Goal: Transaction & Acquisition: Purchase product/service

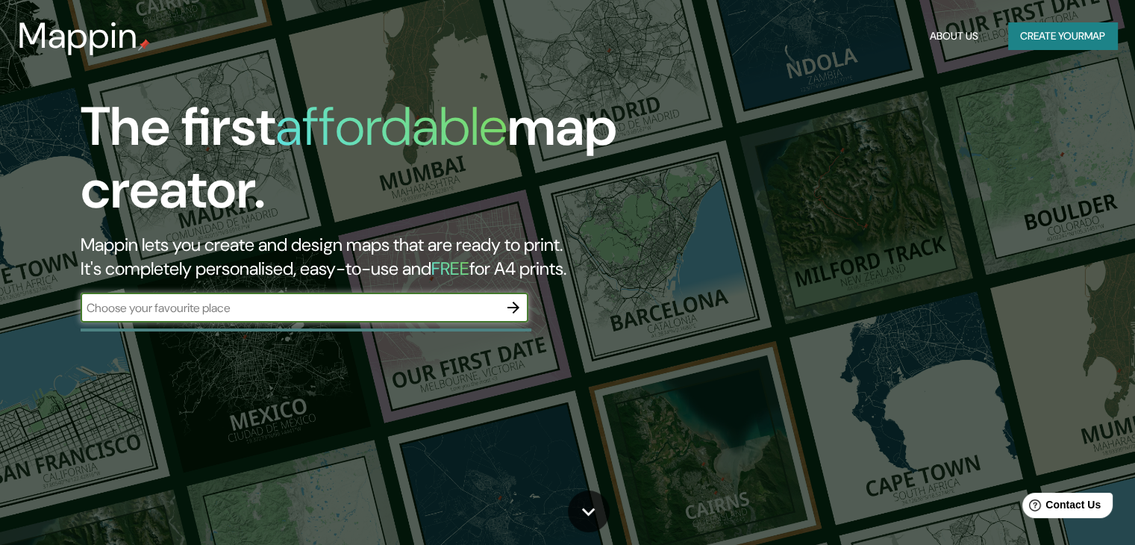
click at [1064, 37] on button "Create your map" at bounding box center [1062, 36] width 109 height 28
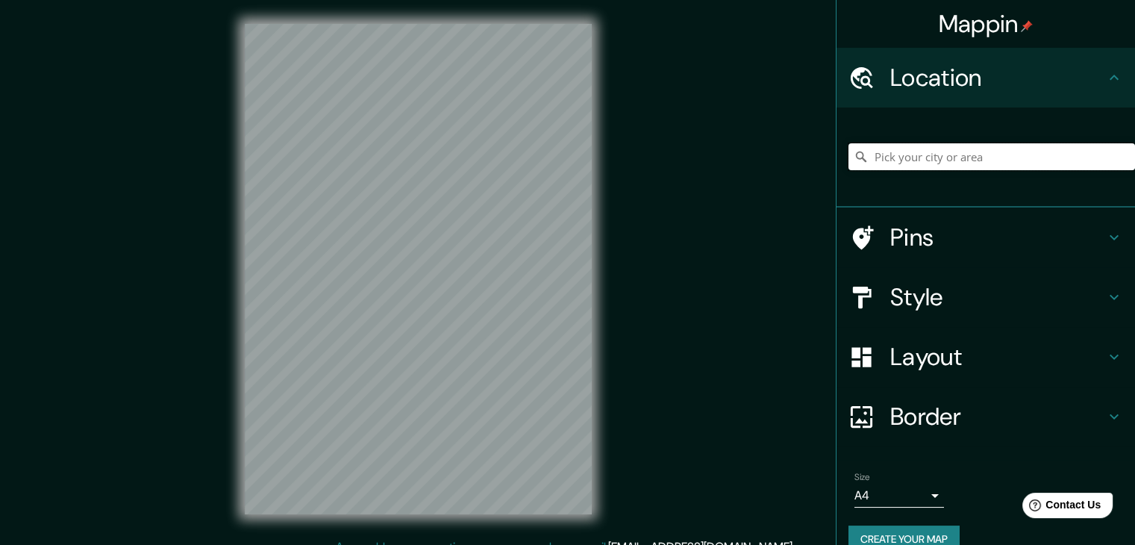
click at [1016, 151] on input "Pick your city or area" at bounding box center [992, 156] width 287 height 27
click at [1022, 187] on div at bounding box center [992, 156] width 287 height 75
click at [1007, 163] on input "Pick your city or area" at bounding box center [992, 156] width 287 height 27
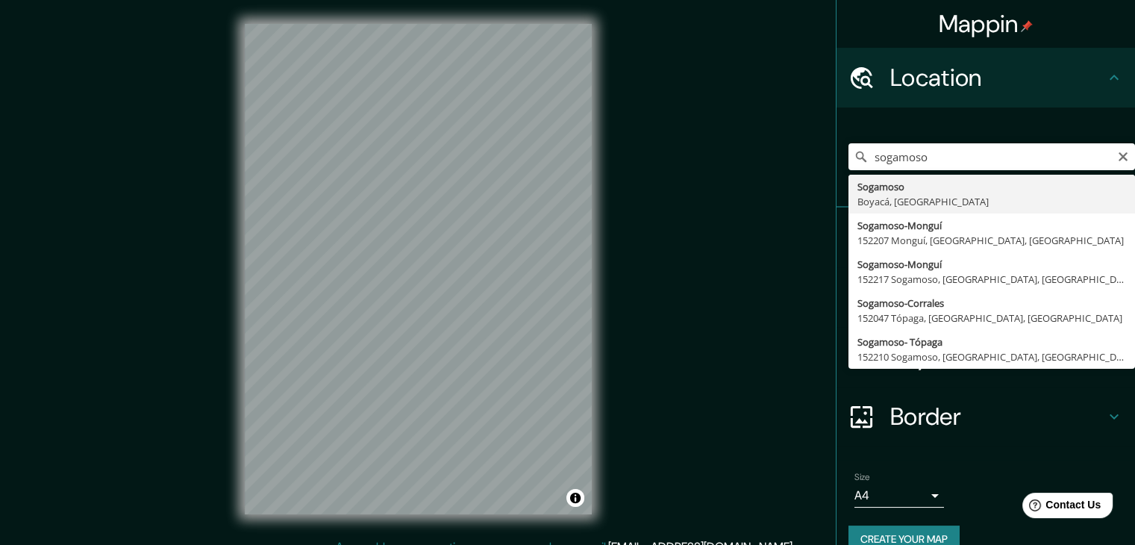
type input "Sogamoso, Boyacá, [GEOGRAPHIC_DATA]"
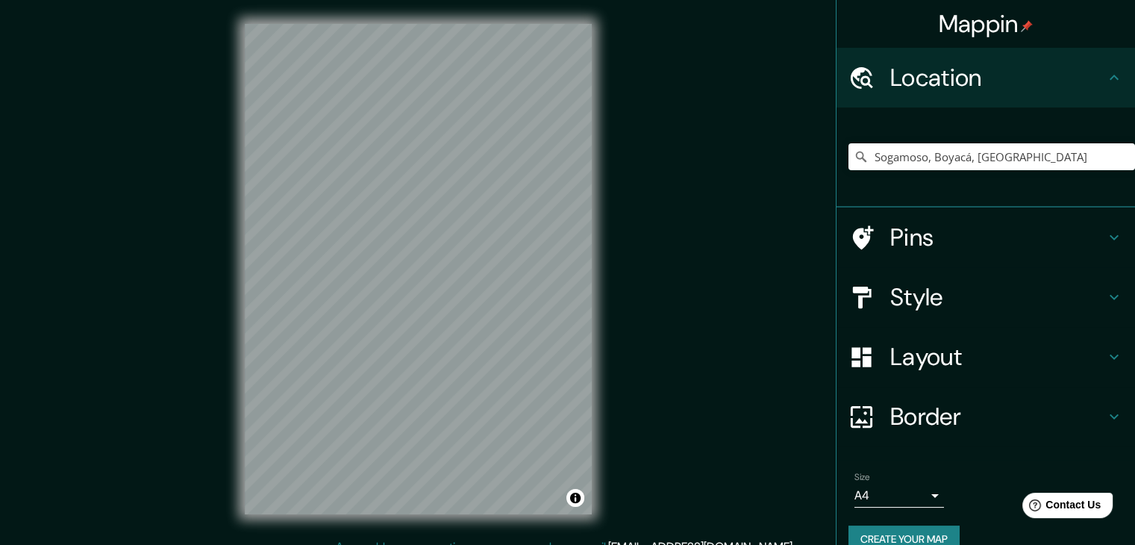
click at [594, 206] on div "© Mapbox © OpenStreetMap Improve this map" at bounding box center [418, 269] width 395 height 538
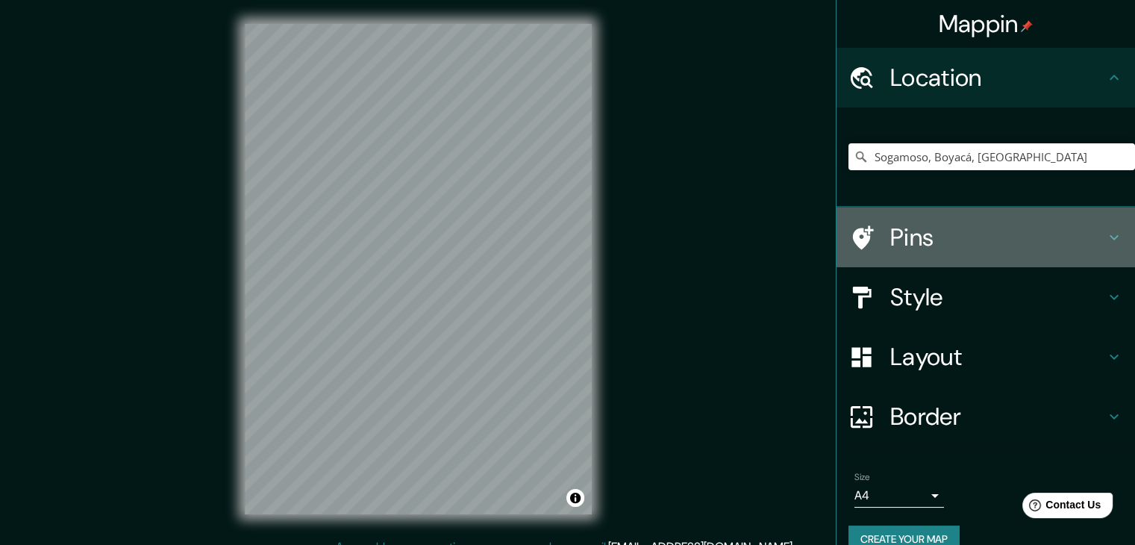
click at [937, 216] on div "Pins" at bounding box center [986, 237] width 299 height 60
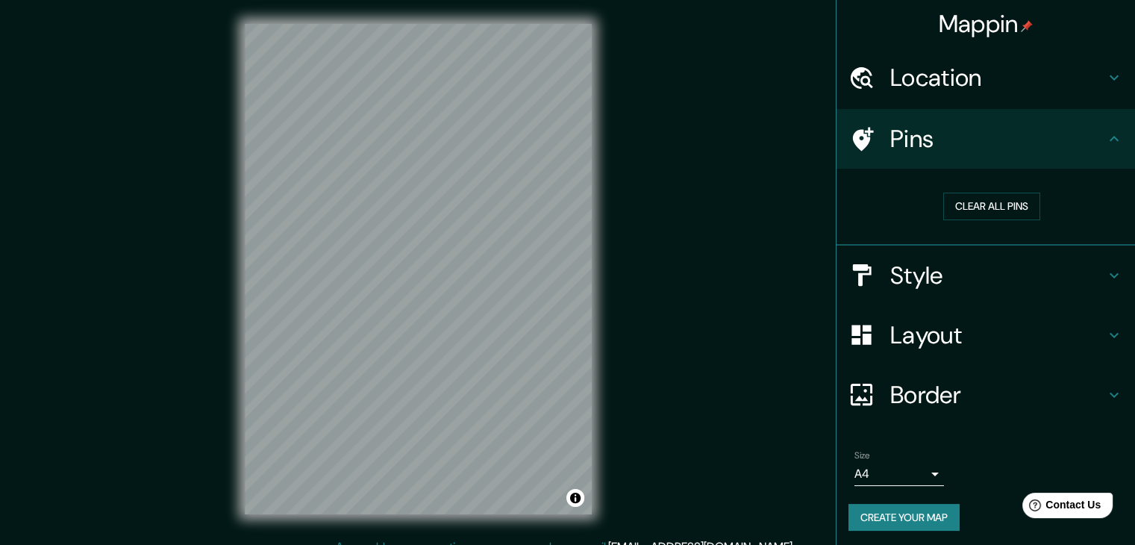
click at [967, 266] on h4 "Style" at bounding box center [997, 275] width 215 height 30
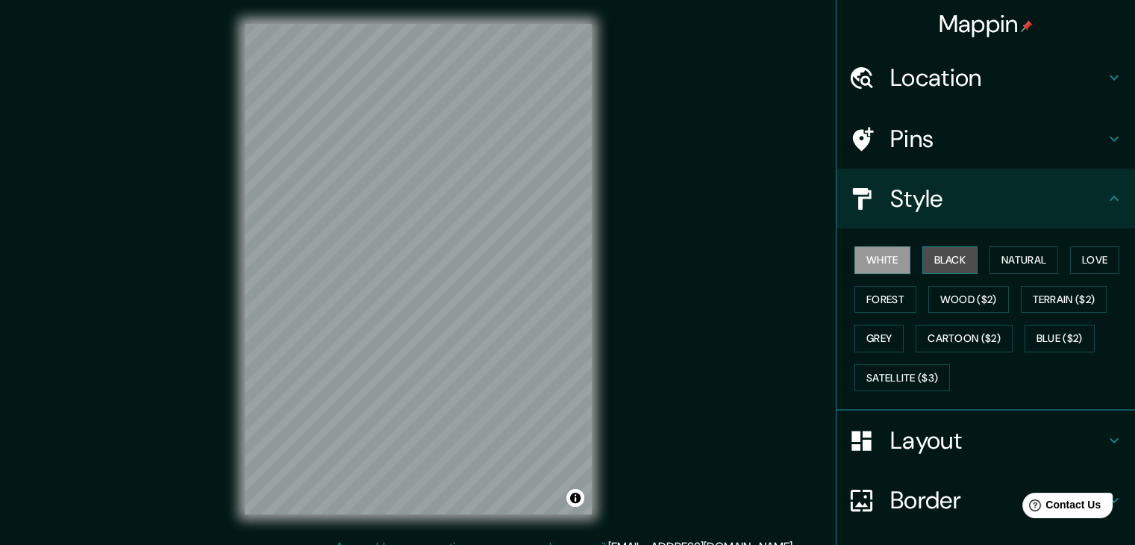
click at [934, 258] on button "Black" at bounding box center [950, 260] width 56 height 28
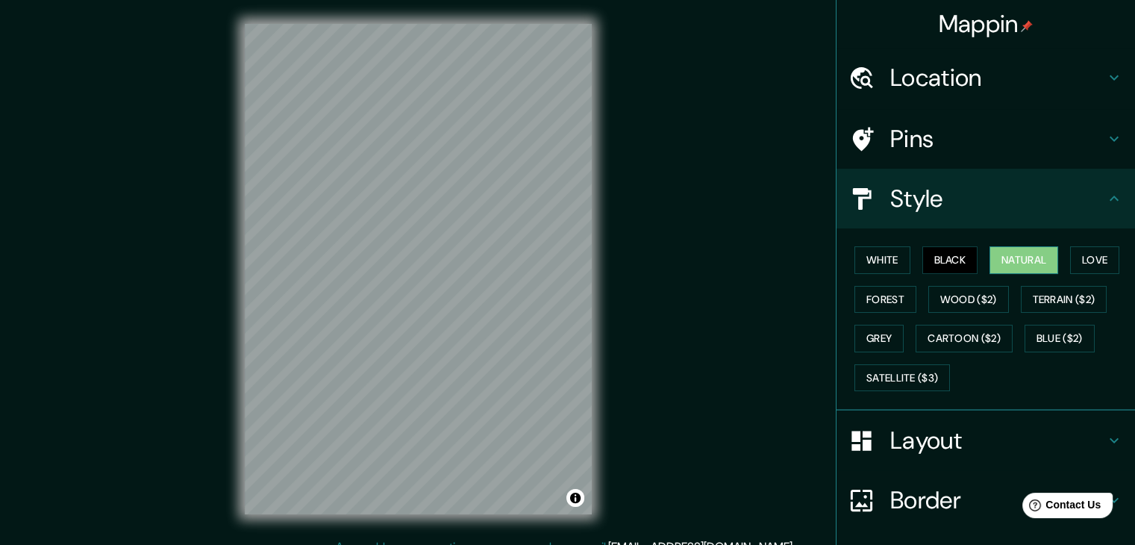
click at [1004, 260] on button "Natural" at bounding box center [1024, 260] width 69 height 28
click at [1096, 251] on button "Love" at bounding box center [1094, 260] width 49 height 28
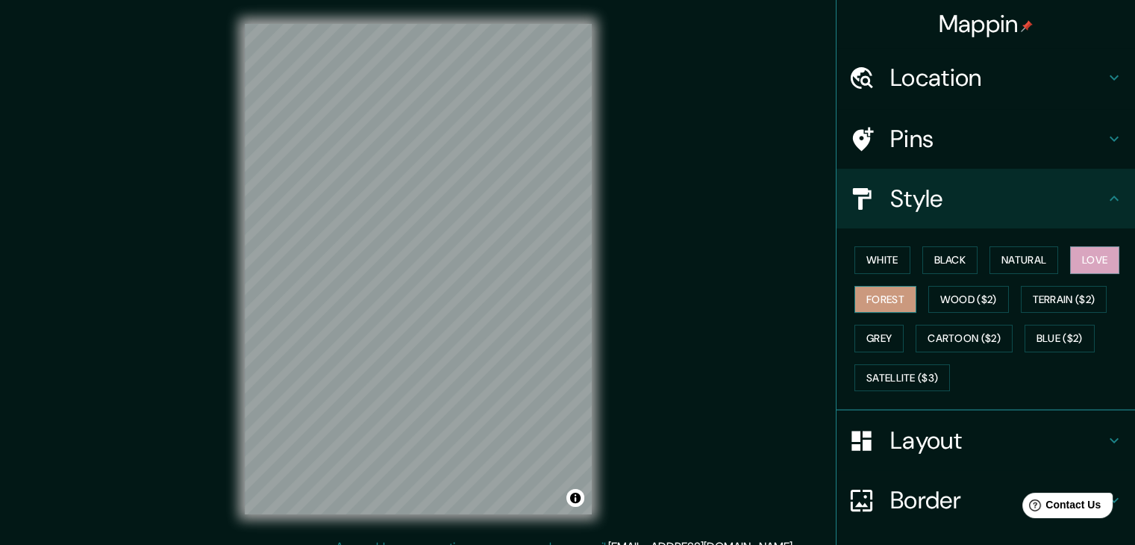
click at [882, 291] on button "Forest" at bounding box center [885, 300] width 62 height 28
click at [991, 293] on button "Wood ($2)" at bounding box center [968, 300] width 81 height 28
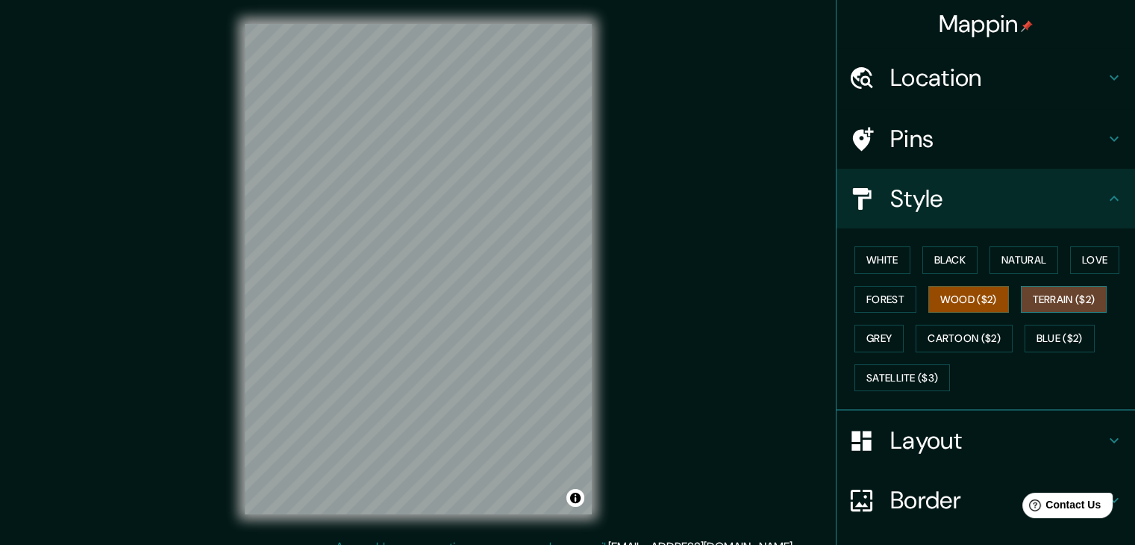
click at [1050, 299] on button "Terrain ($2)" at bounding box center [1064, 300] width 87 height 28
click at [866, 335] on button "Grey" at bounding box center [878, 339] width 49 height 28
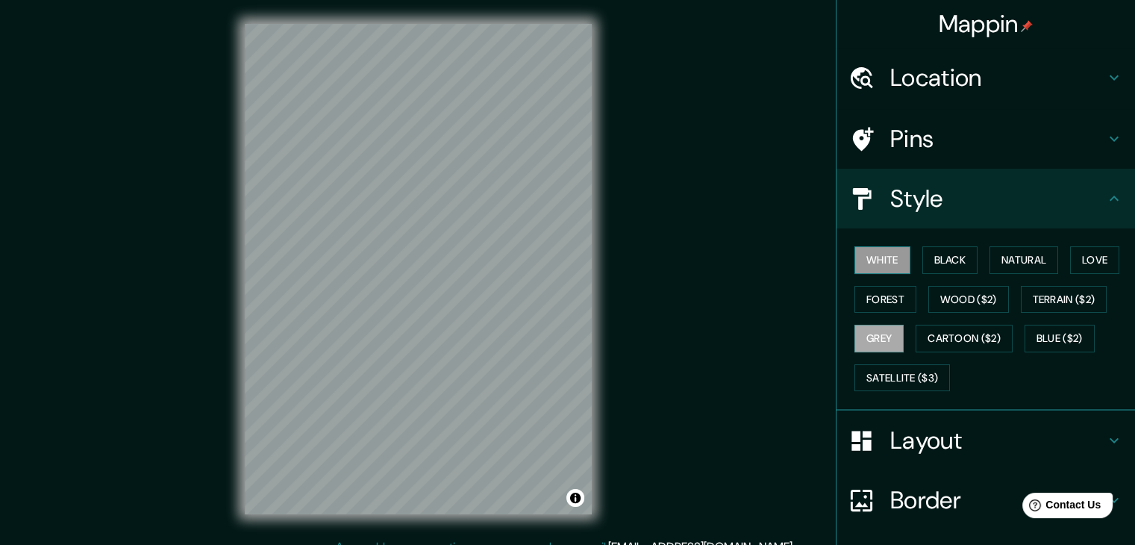
click at [878, 260] on button "White" at bounding box center [882, 260] width 56 height 28
click at [972, 243] on div "White Black Natural Love Forest Wood ($2) Terrain ($2) Grey Cartoon ($2) Blue (…" at bounding box center [992, 318] width 287 height 157
click at [956, 251] on button "Black" at bounding box center [950, 260] width 56 height 28
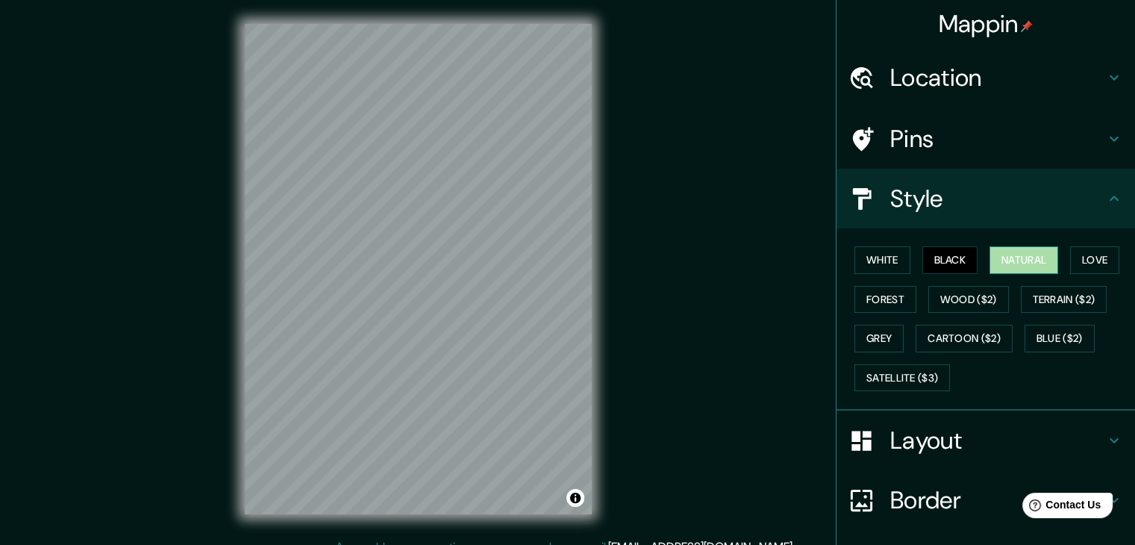
click at [1016, 257] on button "Natural" at bounding box center [1024, 260] width 69 height 28
click at [890, 289] on button "Forest" at bounding box center [885, 300] width 62 height 28
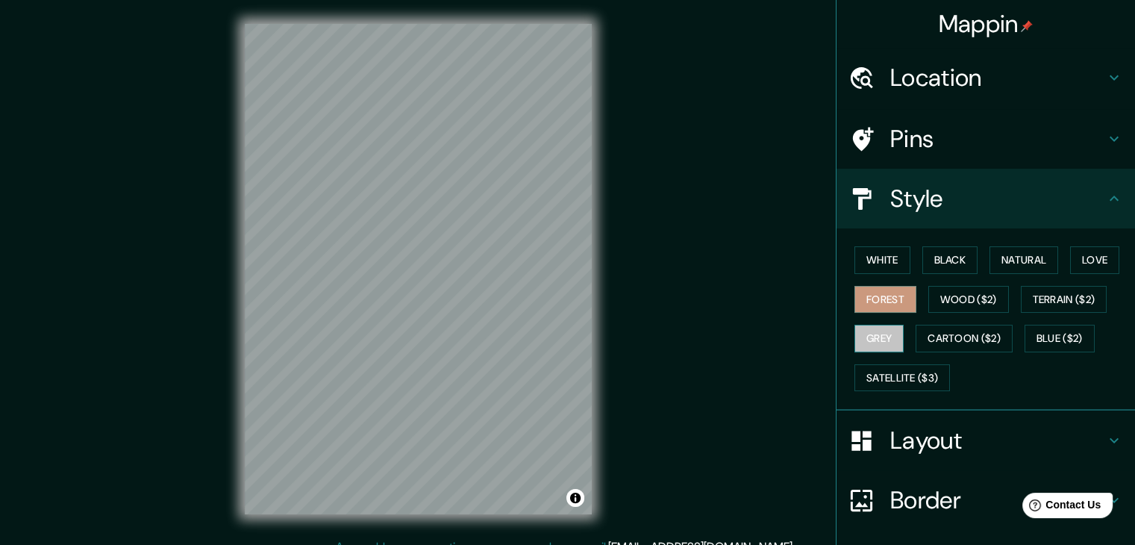
click at [866, 339] on button "Grey" at bounding box center [878, 339] width 49 height 28
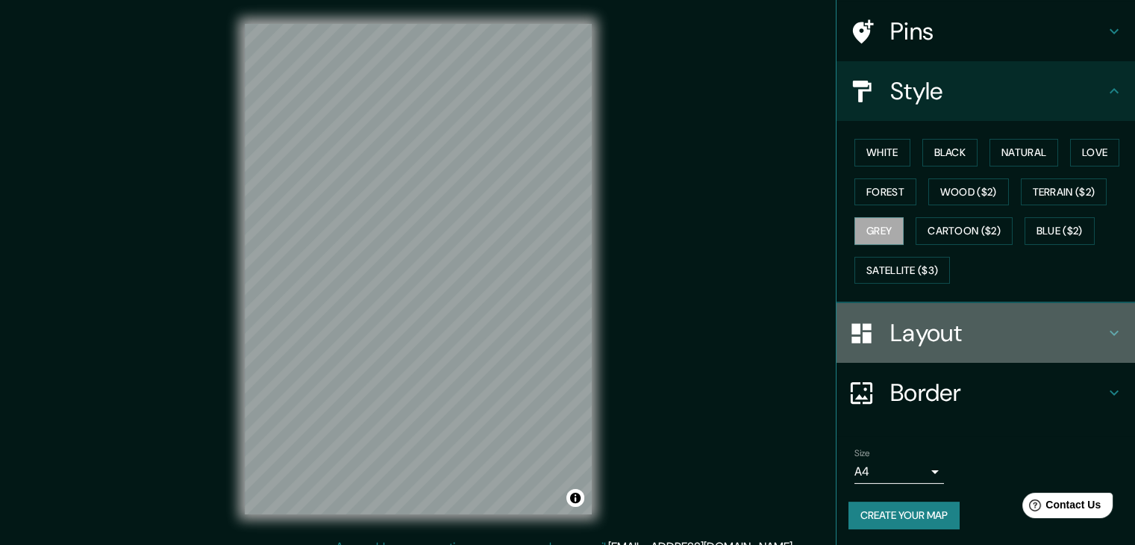
click at [910, 327] on h4 "Layout" at bounding box center [997, 333] width 215 height 30
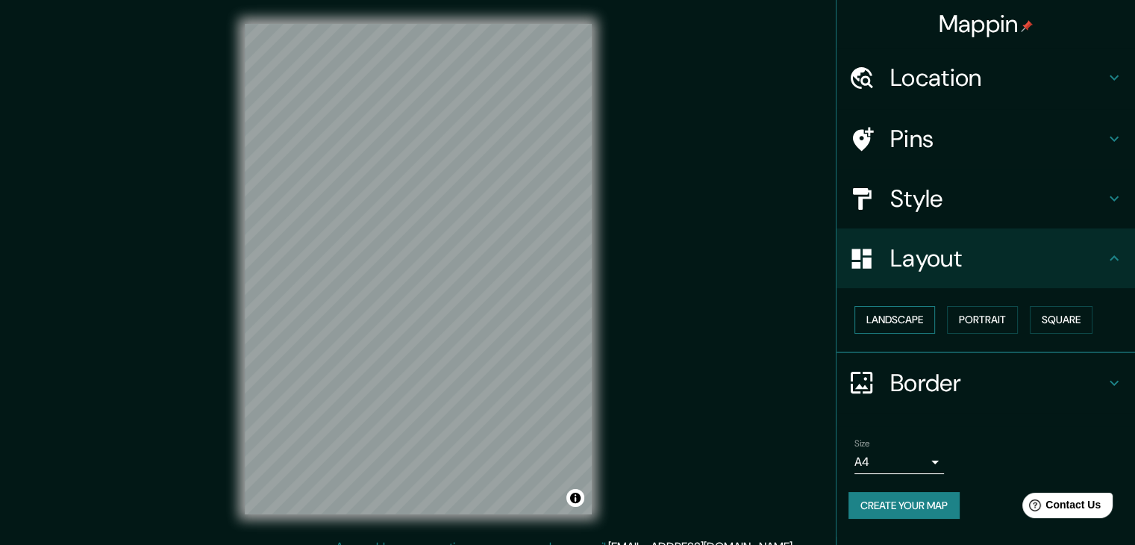
click at [911, 322] on button "Landscape" at bounding box center [894, 320] width 81 height 28
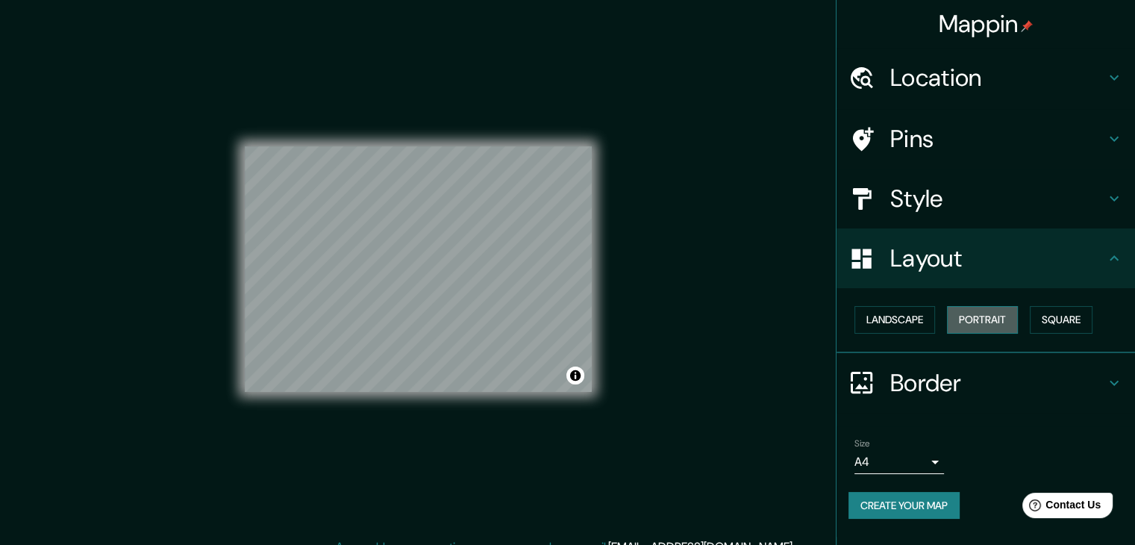
click at [1017, 317] on button "Portrait" at bounding box center [982, 320] width 71 height 28
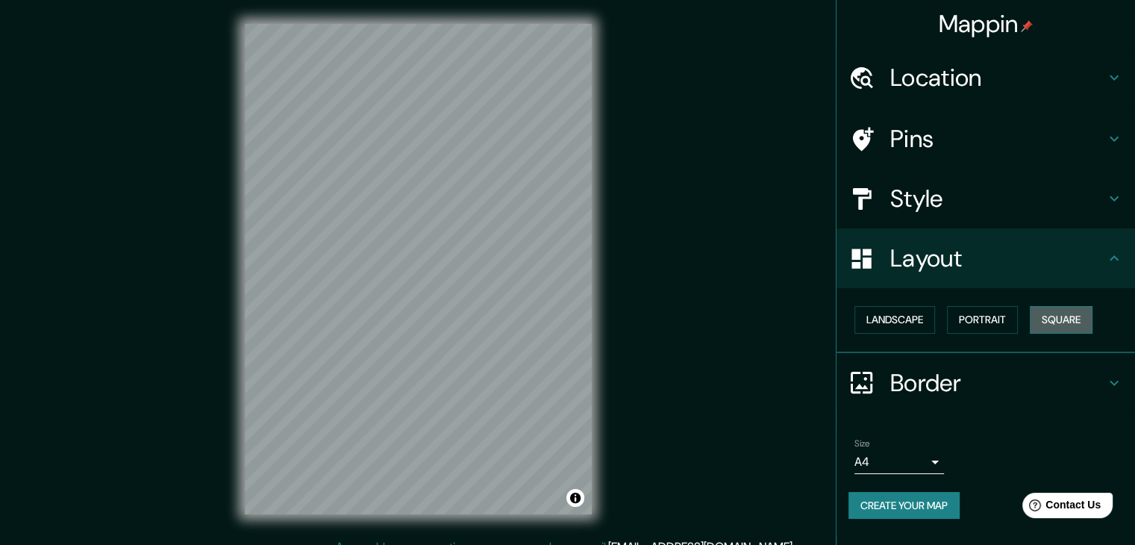
click at [1070, 312] on button "Square" at bounding box center [1061, 320] width 63 height 28
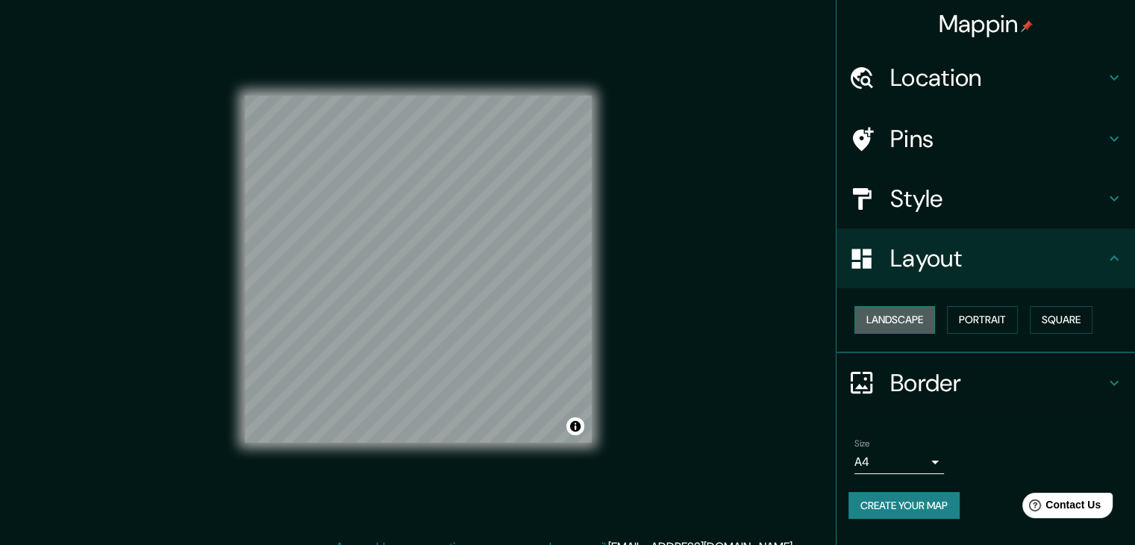
click at [898, 317] on button "Landscape" at bounding box center [894, 320] width 81 height 28
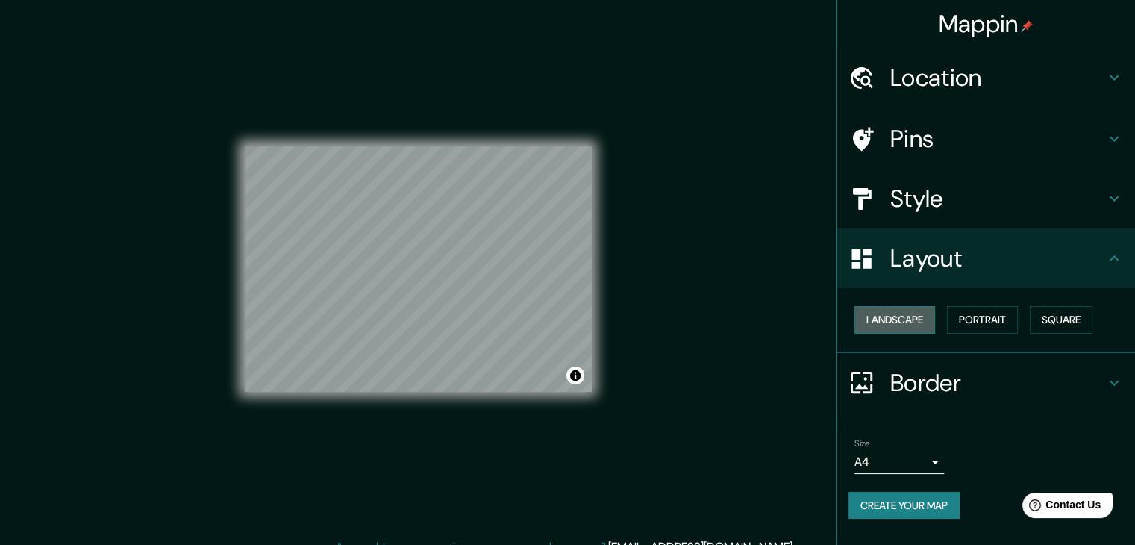
click at [885, 319] on button "Landscape" at bounding box center [894, 320] width 81 height 28
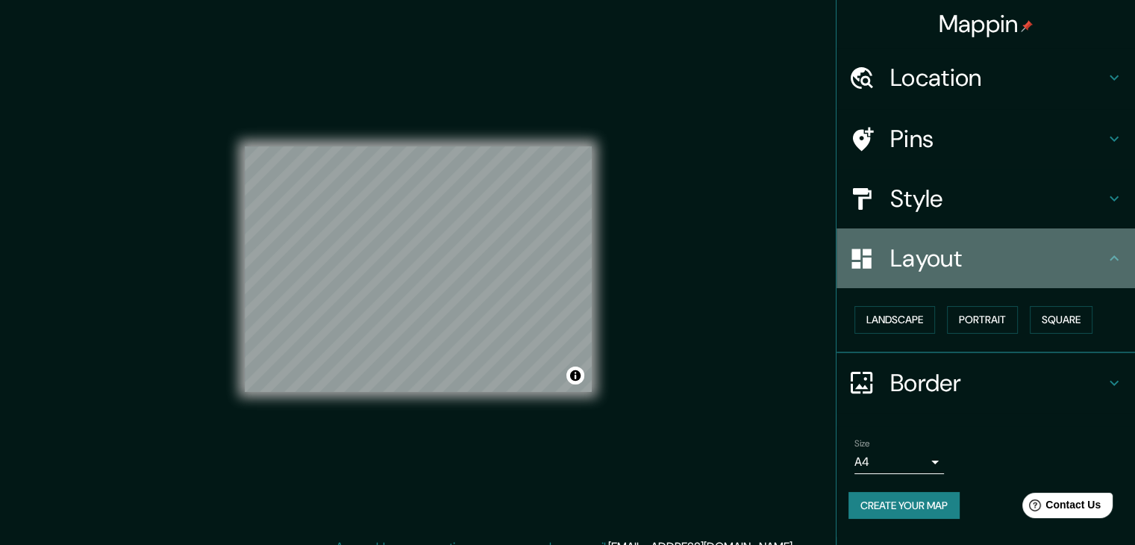
click at [913, 269] on h4 "Layout" at bounding box center [997, 258] width 215 height 30
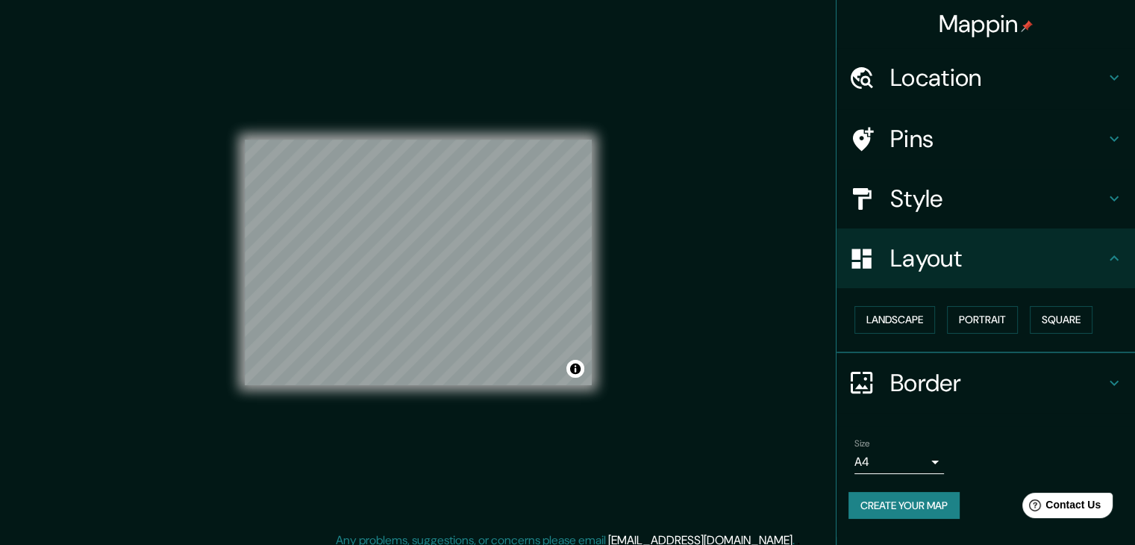
scroll to position [17, 0]
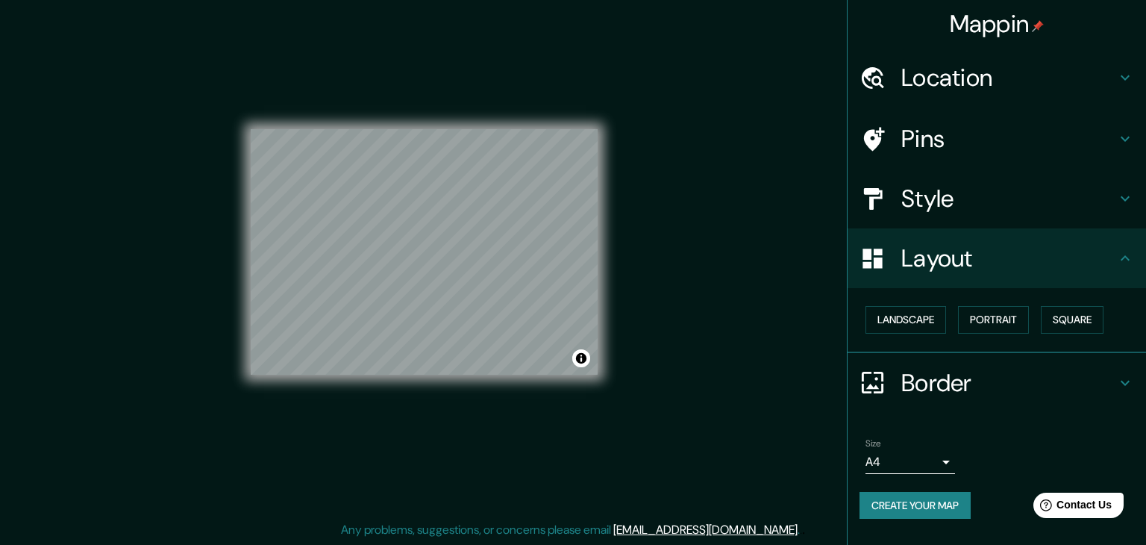
click at [899, 460] on body "Mappin Location [GEOGRAPHIC_DATA], [GEOGRAPHIC_DATA], [GEOGRAPHIC_DATA] Pins St…" at bounding box center [573, 255] width 1146 height 545
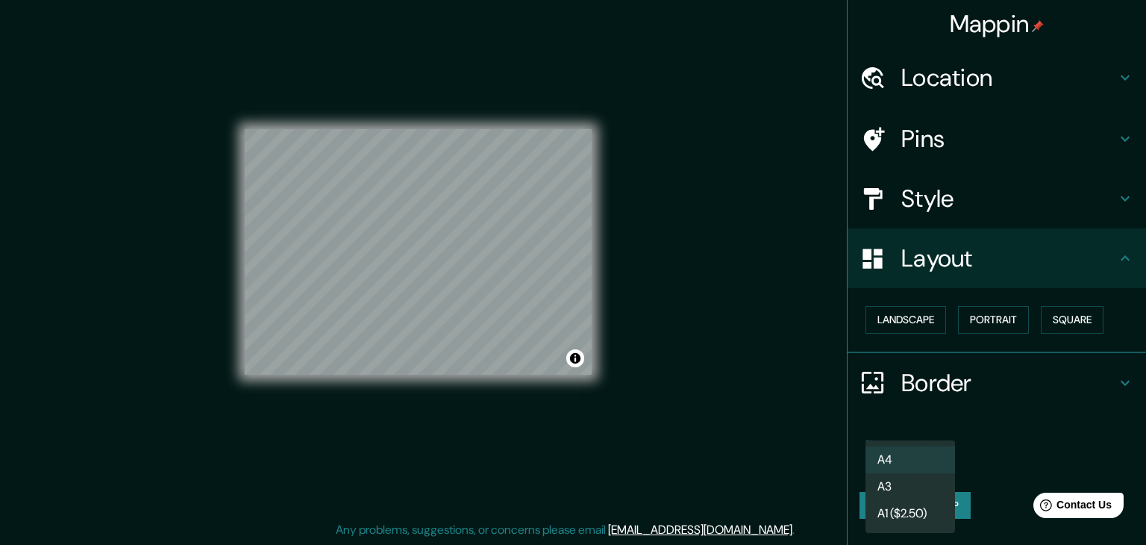
click at [937, 152] on div at bounding box center [573, 272] width 1146 height 545
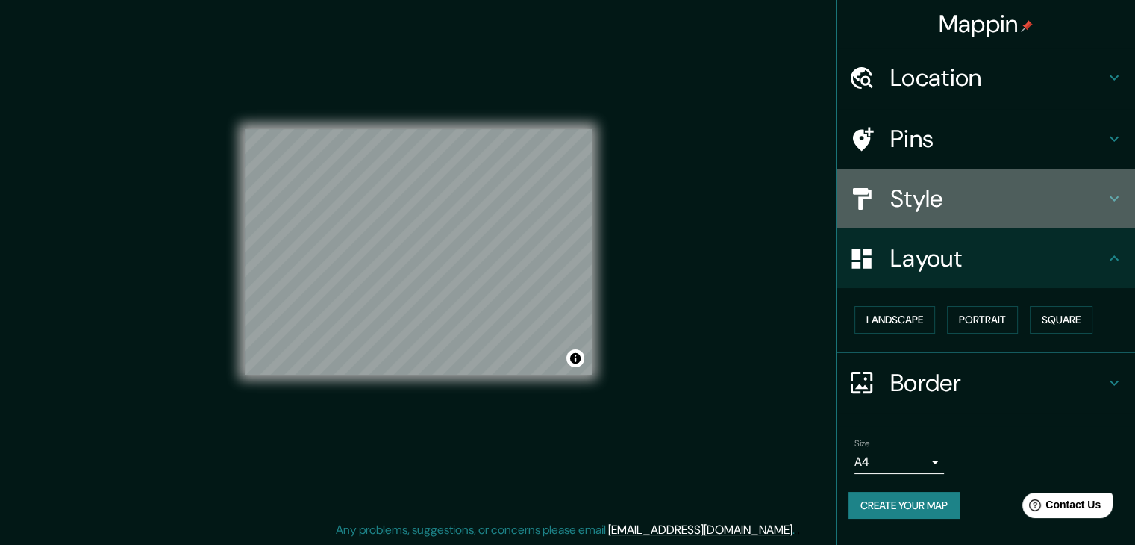
click at [928, 190] on h4 "Style" at bounding box center [997, 199] width 215 height 30
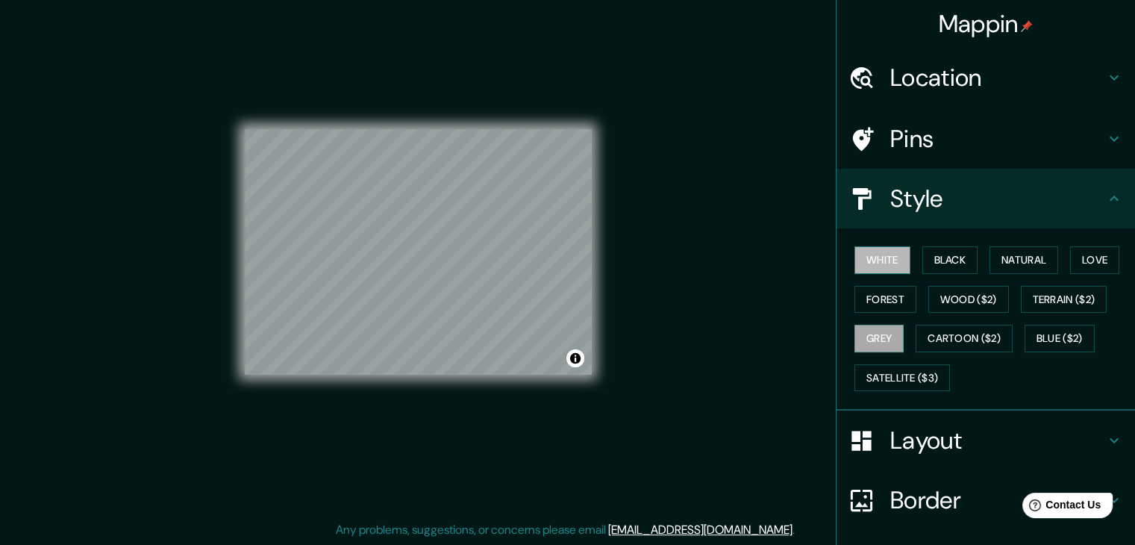
click at [875, 256] on button "White" at bounding box center [882, 260] width 56 height 28
click at [952, 257] on button "Black" at bounding box center [950, 260] width 56 height 28
click at [849, 257] on div "White Black Natural Love Forest Wood ($2) Terrain ($2) Grey Cartoon ($2) Blue (…" at bounding box center [992, 318] width 287 height 157
click at [866, 257] on button "White" at bounding box center [882, 260] width 56 height 28
click at [863, 308] on button "Forest" at bounding box center [885, 300] width 62 height 28
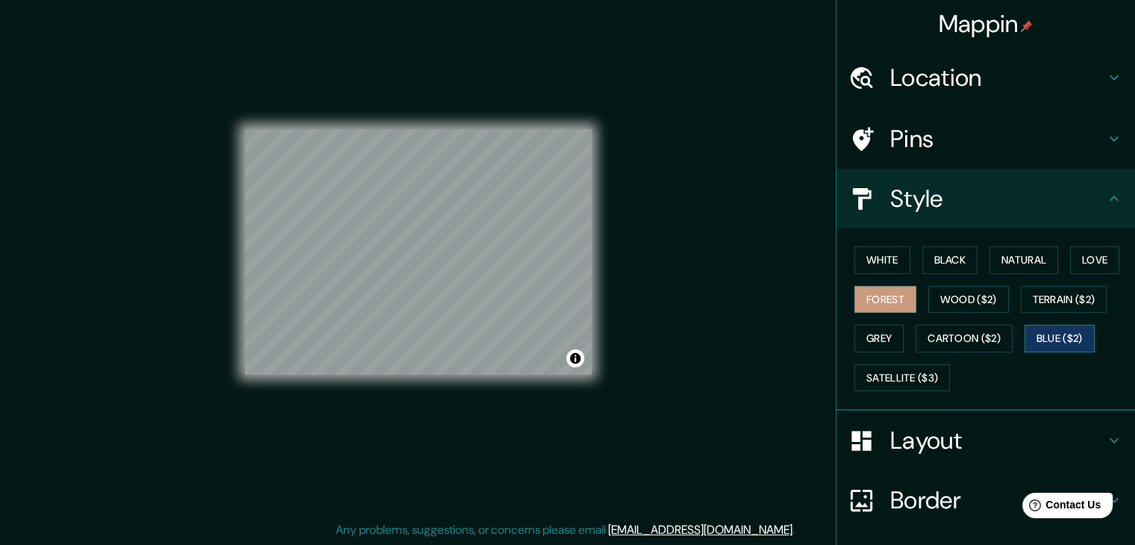
click at [1044, 329] on button "Blue ($2)" at bounding box center [1060, 339] width 70 height 28
click at [952, 335] on button "Cartoon ($2)" at bounding box center [964, 339] width 97 height 28
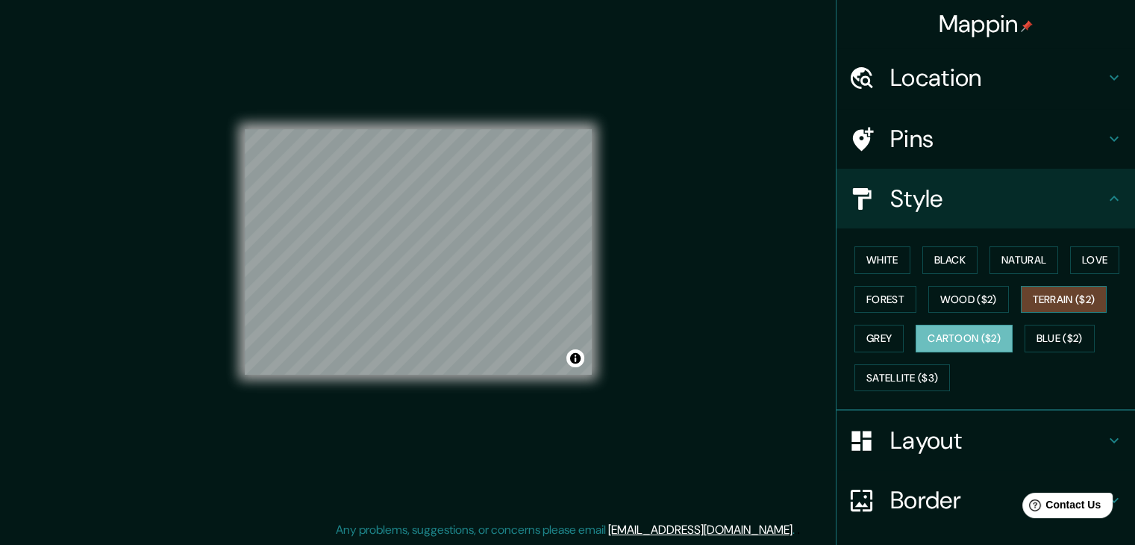
click at [1060, 294] on button "Terrain ($2)" at bounding box center [1064, 300] width 87 height 28
click at [863, 251] on button "White" at bounding box center [882, 260] width 56 height 28
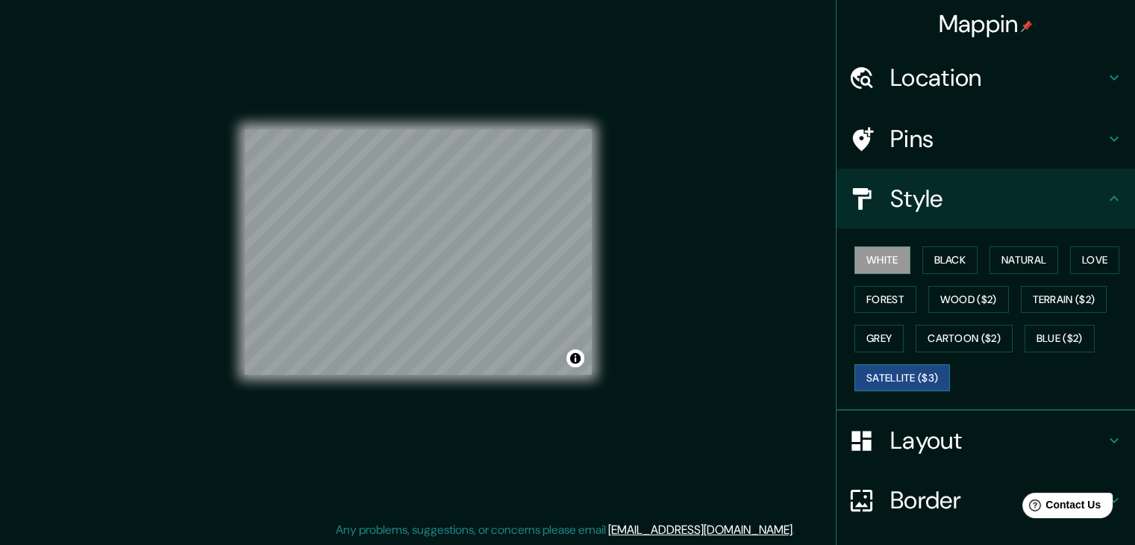
click at [898, 373] on button "Satellite ($3)" at bounding box center [902, 378] width 96 height 28
click at [892, 256] on button "White" at bounding box center [882, 260] width 56 height 28
click at [949, 259] on button "Black" at bounding box center [950, 260] width 56 height 28
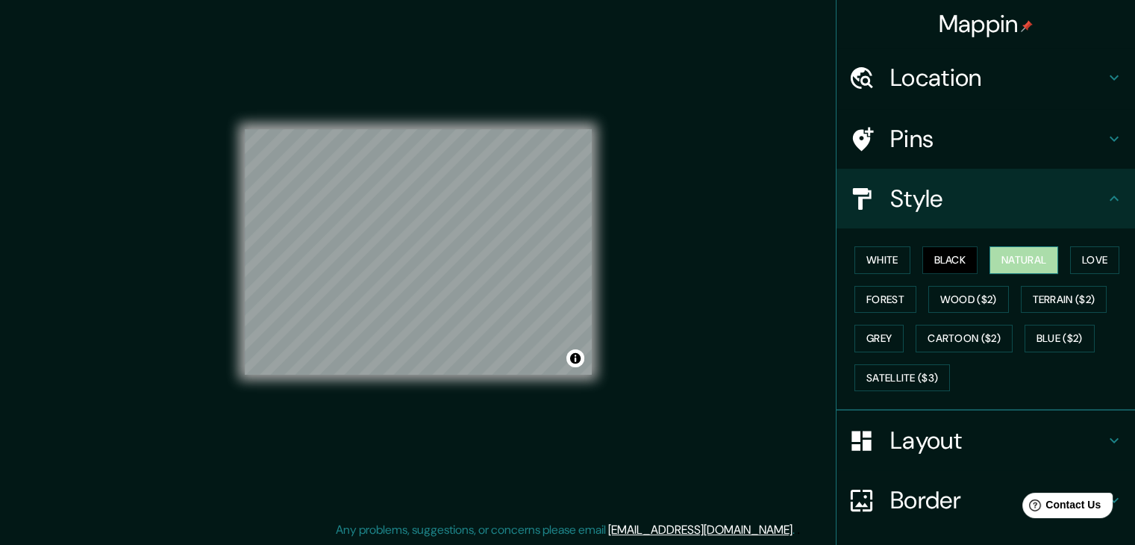
click at [990, 255] on button "Natural" at bounding box center [1024, 260] width 69 height 28
click at [922, 260] on button "Black" at bounding box center [950, 260] width 56 height 28
click at [886, 260] on button "White" at bounding box center [882, 260] width 56 height 28
